Goal: Navigation & Orientation: Find specific page/section

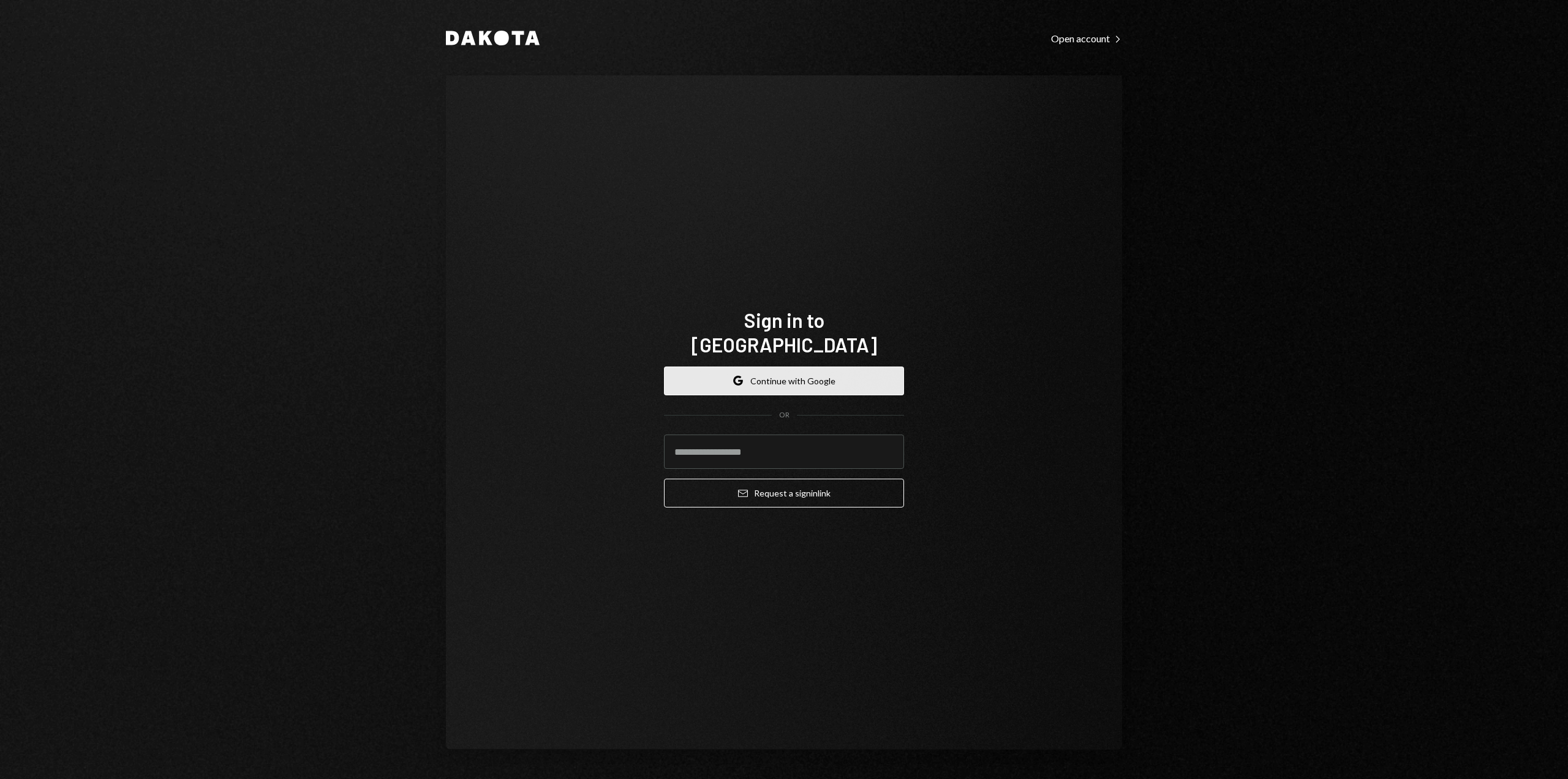
click at [792, 367] on button "Google Continue with Google" at bounding box center [784, 381] width 240 height 29
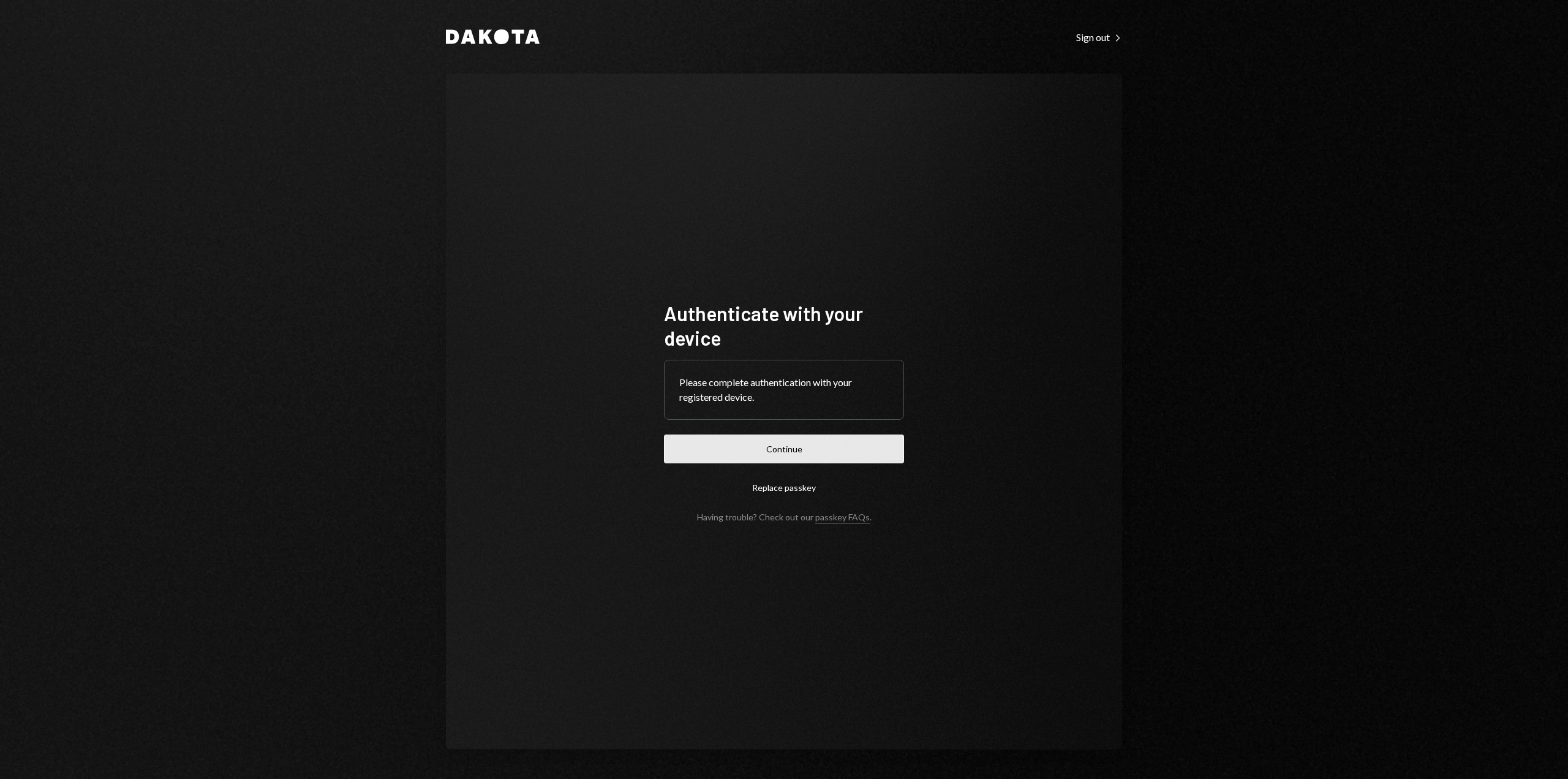
click at [809, 450] on button "Continue" at bounding box center [784, 449] width 240 height 29
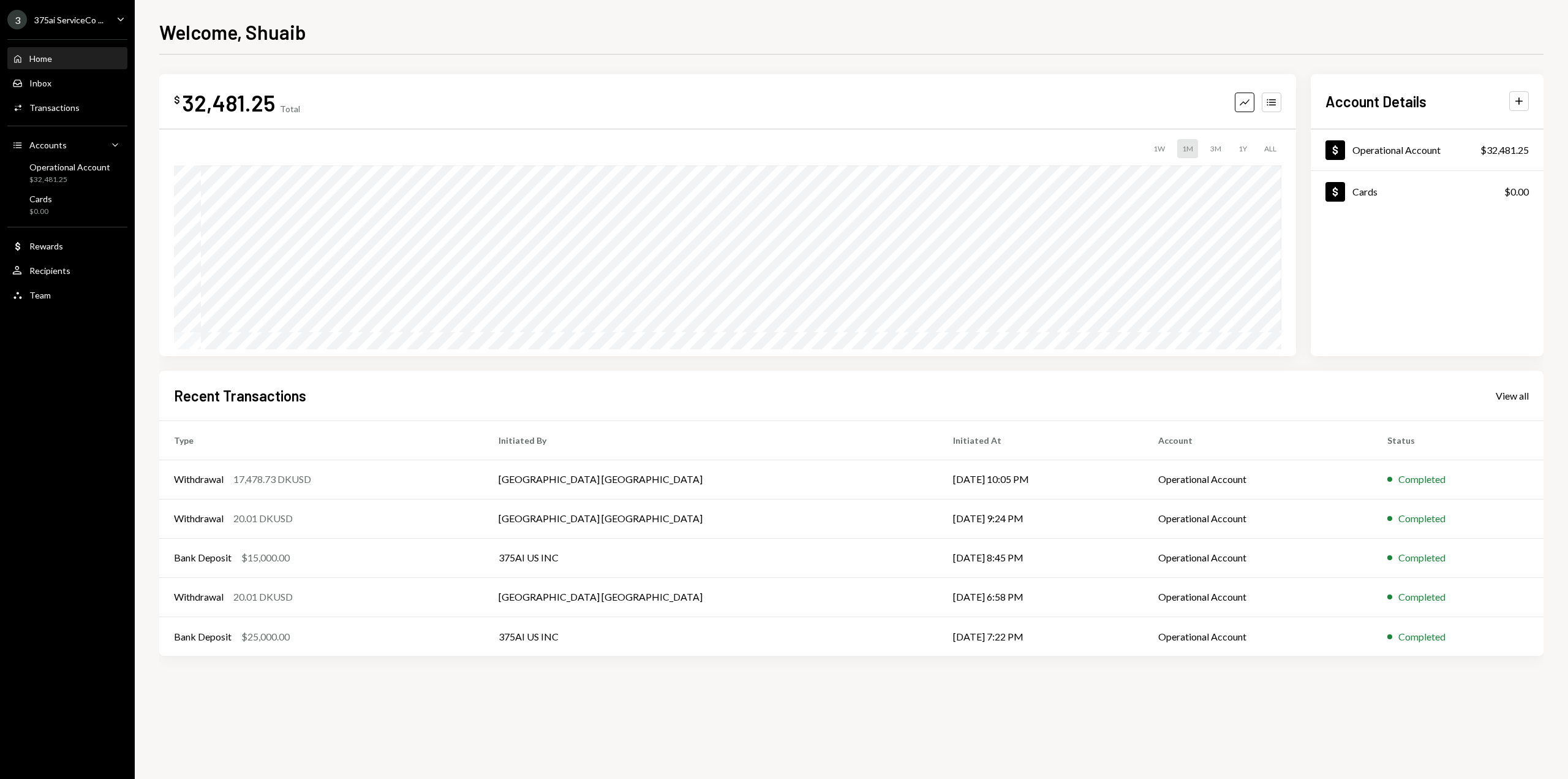
click at [123, 18] on icon "Main" at bounding box center [121, 19] width 6 height 4
